Goal: Obtain resource: Download file/media

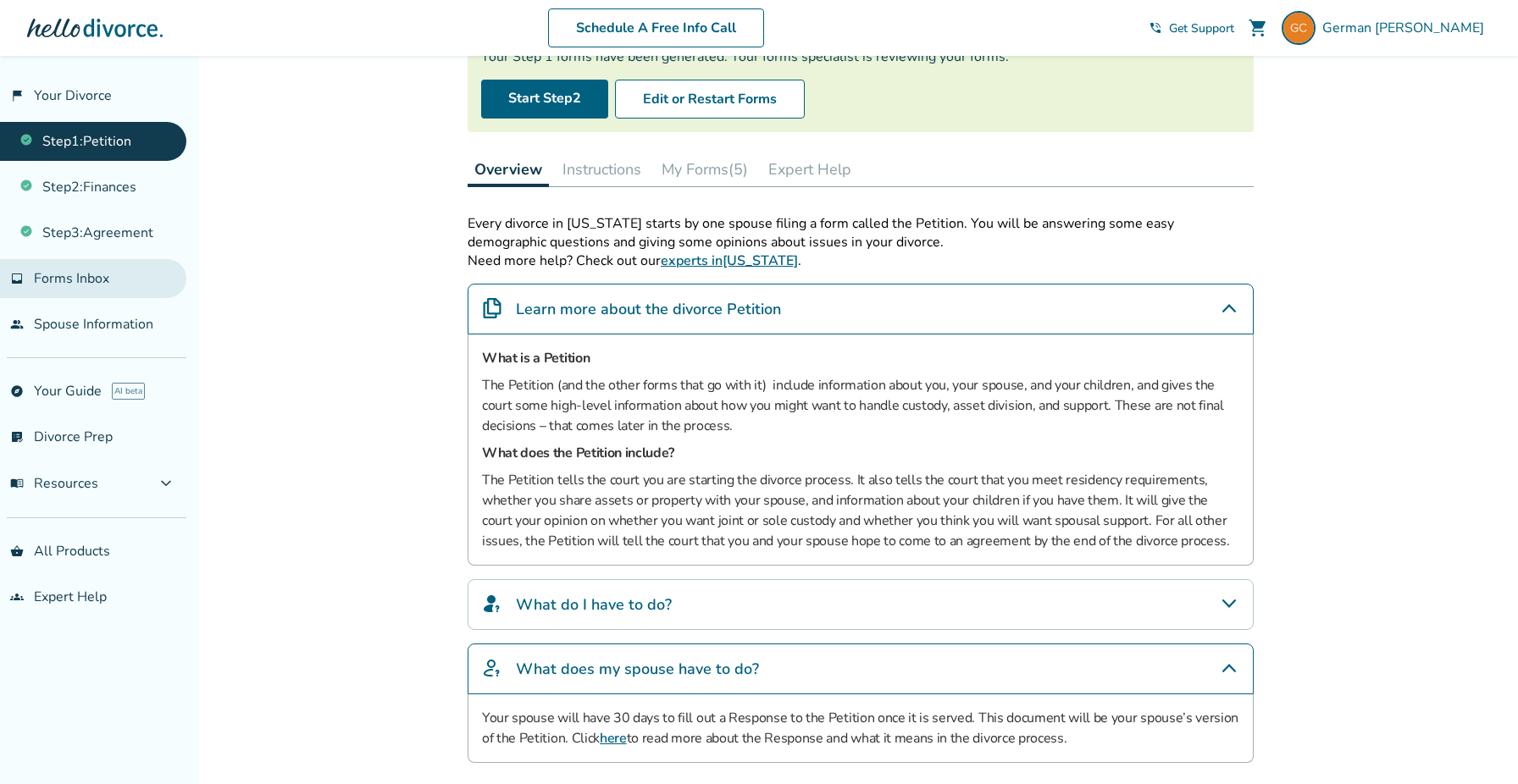
click at [108, 274] on link "inbox Forms Inbox" at bounding box center [93, 279] width 186 height 39
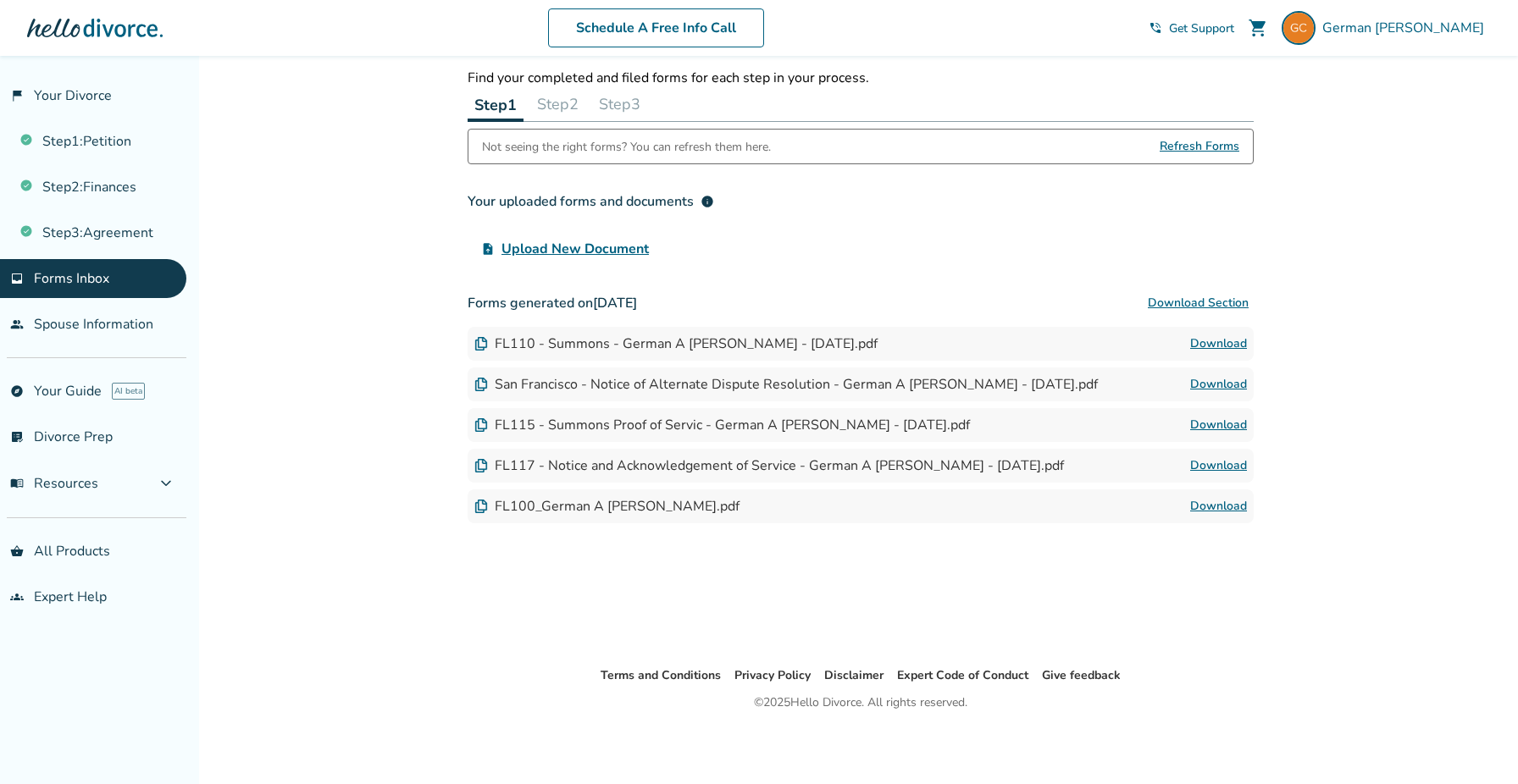
scroll to position [56, 0]
click at [113, 130] on link "Step 1 : Petition" at bounding box center [93, 142] width 186 height 39
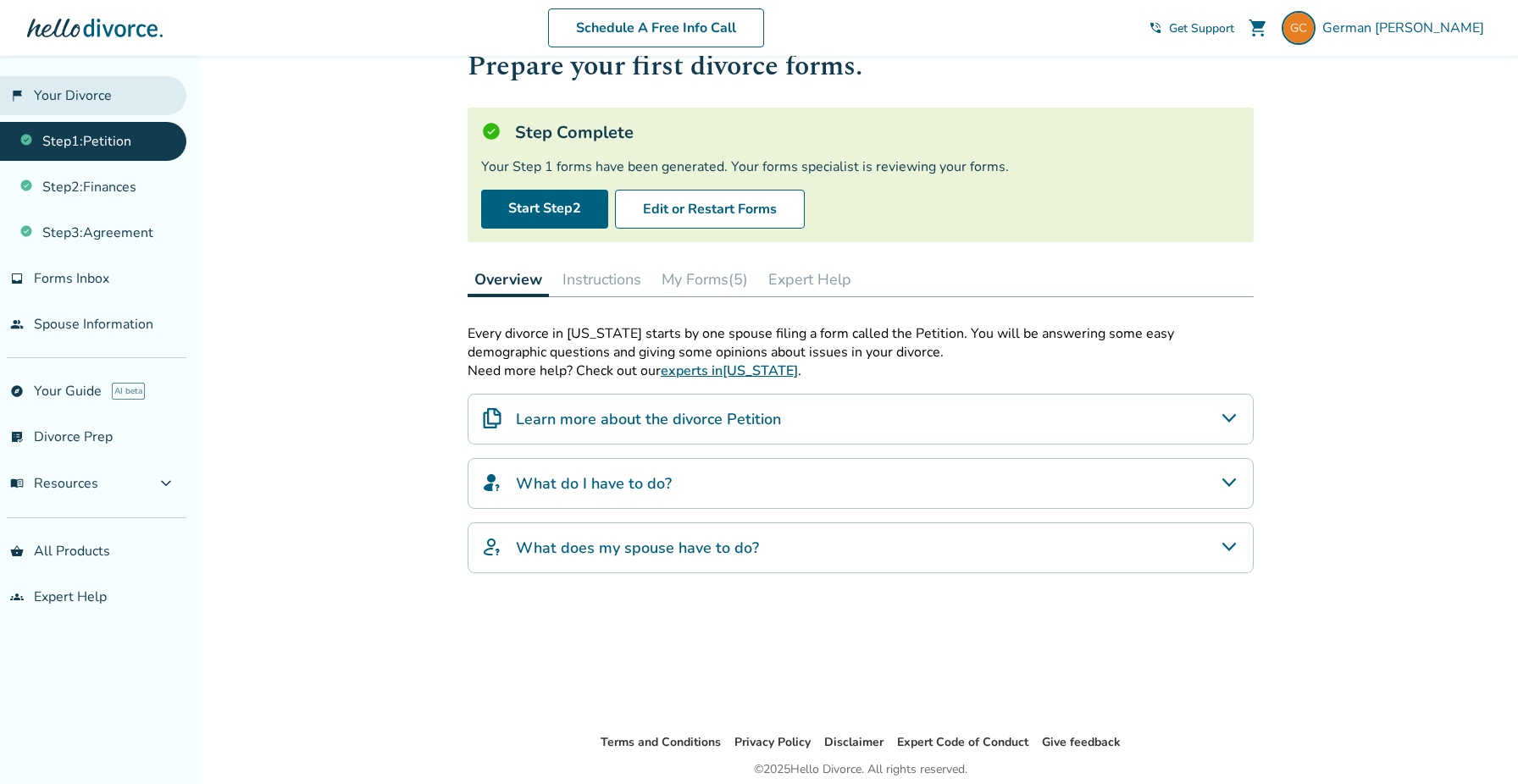
click at [92, 102] on link "flag_2 Your Divorce" at bounding box center [93, 96] width 186 height 39
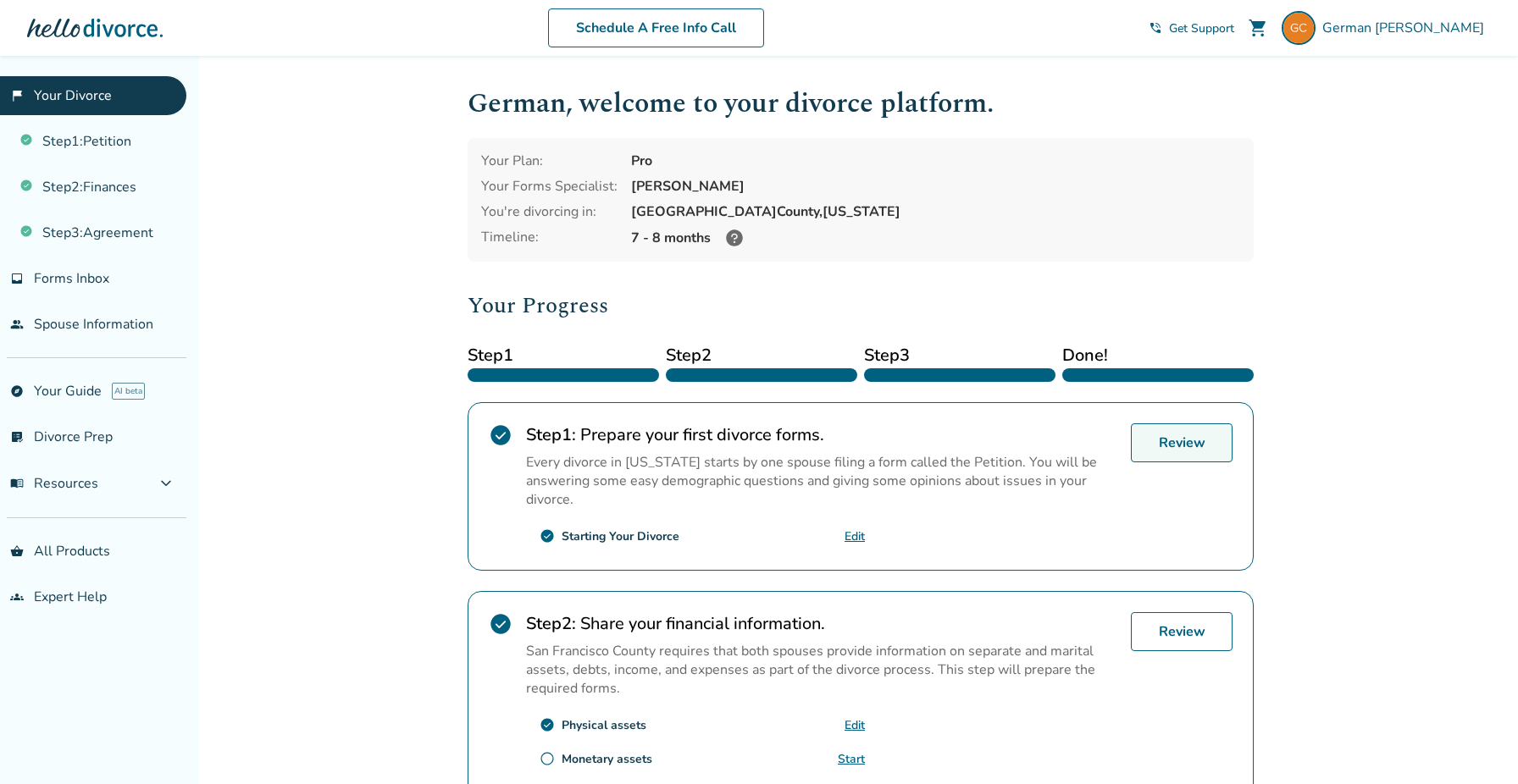
click at [1166, 444] on link "Review" at bounding box center [1181, 443] width 102 height 39
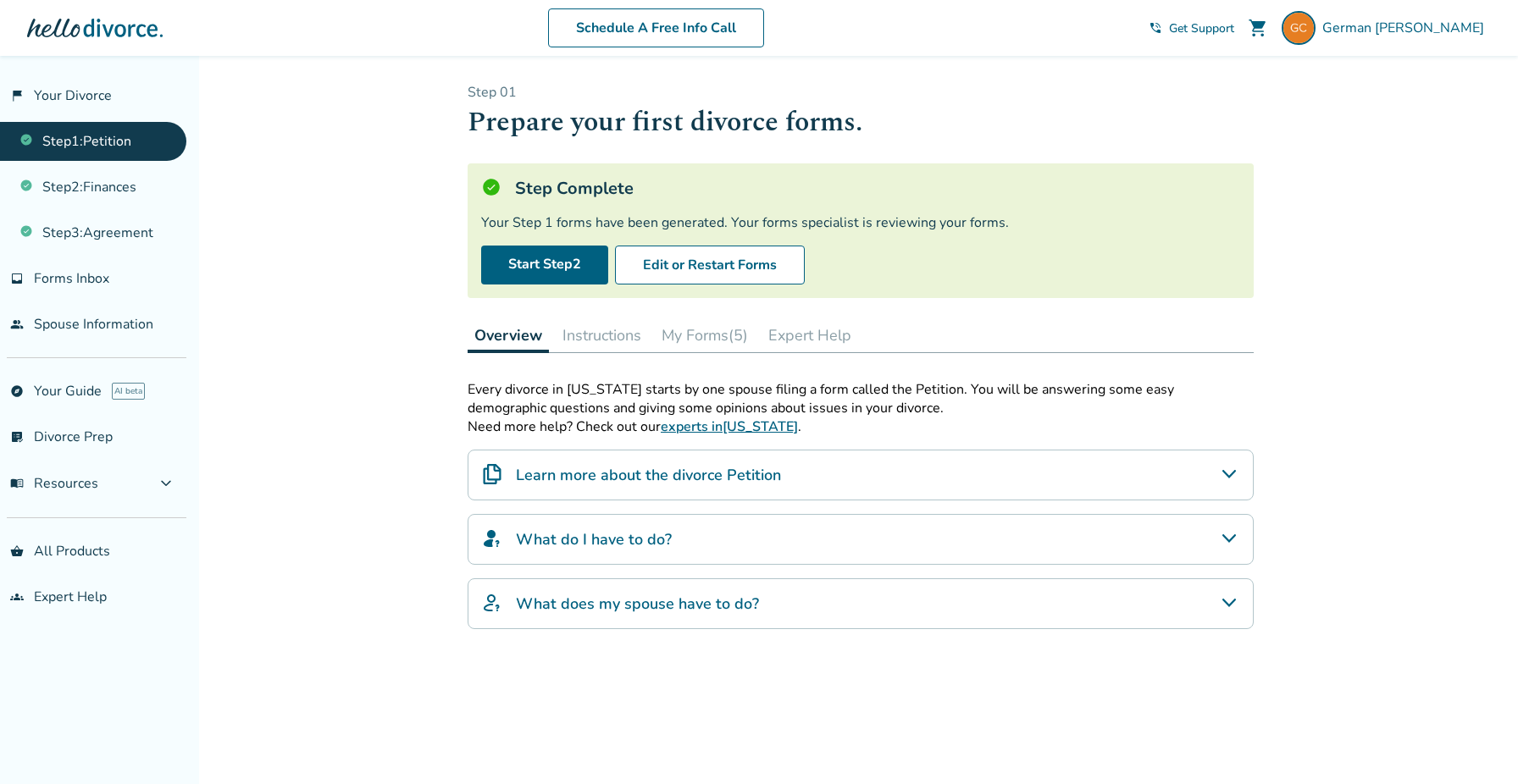
click at [689, 334] on button "My Forms (5)" at bounding box center [704, 335] width 100 height 34
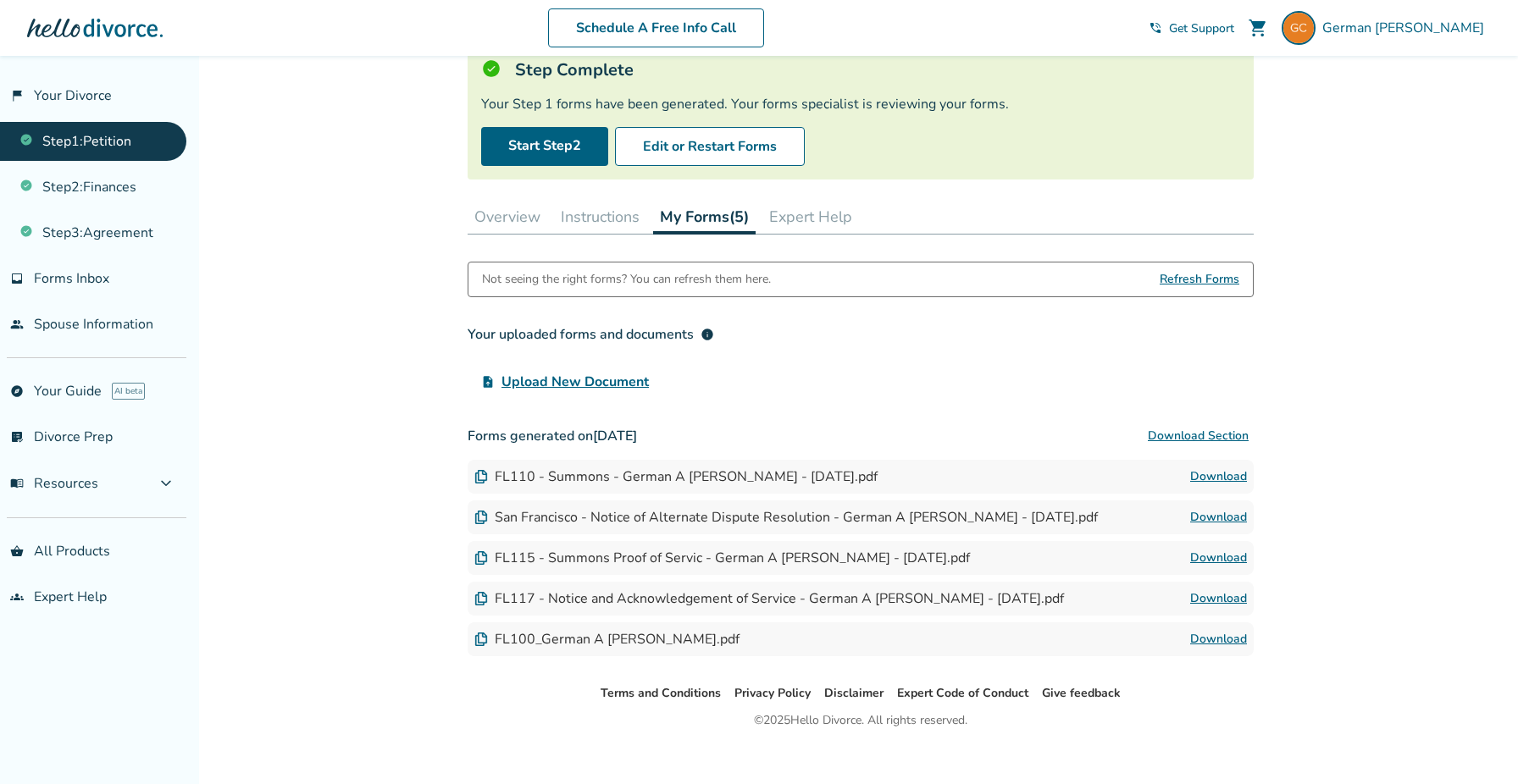
scroll to position [136, 0]
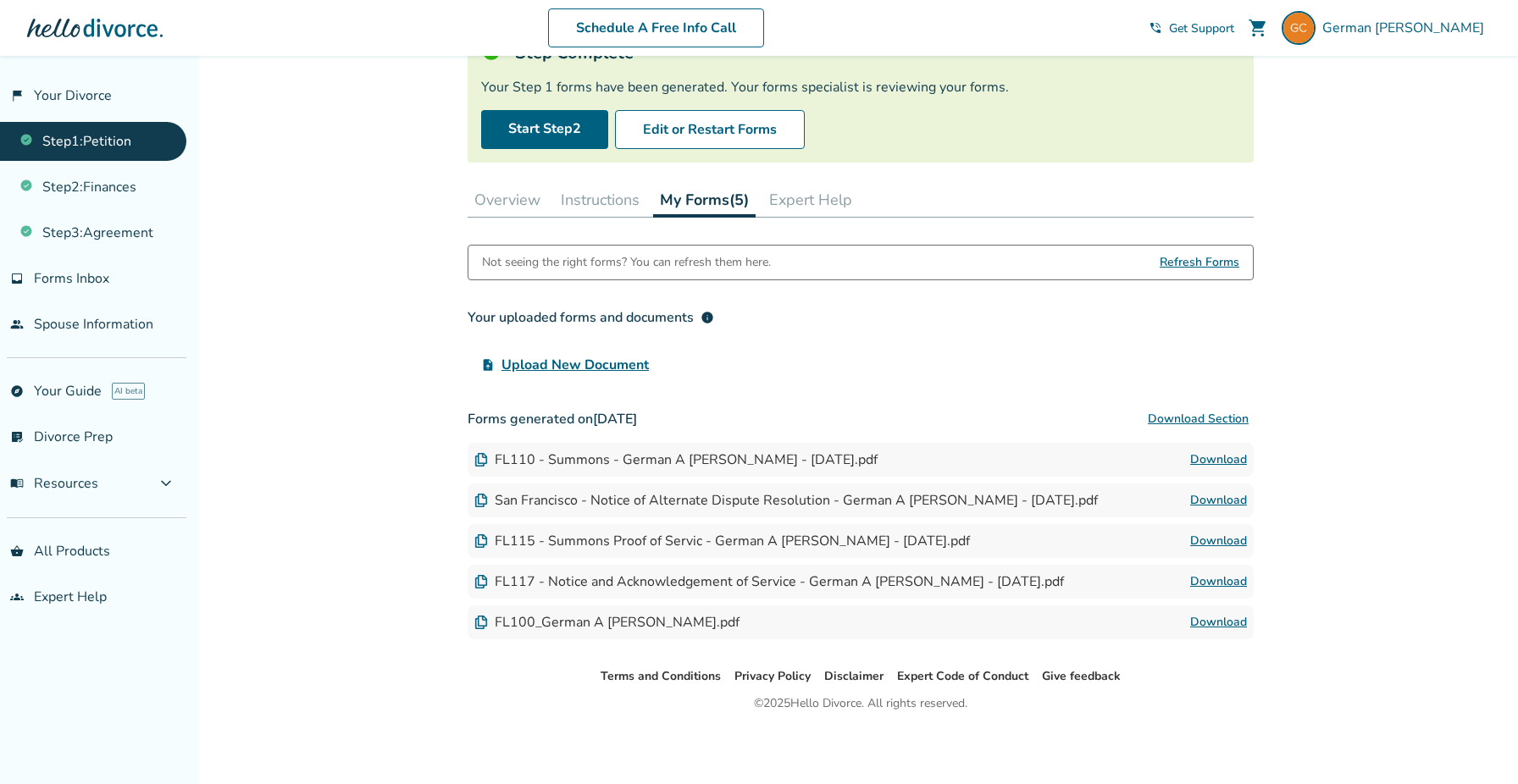
click at [1202, 456] on link "Download" at bounding box center [1218, 460] width 57 height 20
